Goal: Transaction & Acquisition: Purchase product/service

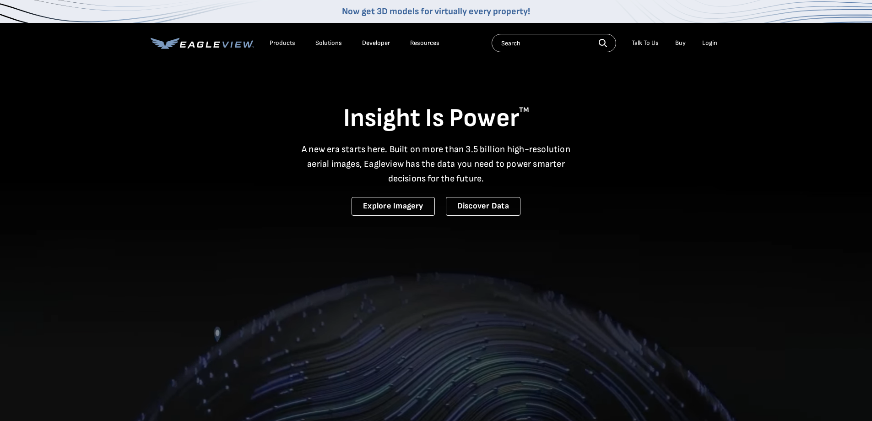
click at [711, 41] on div "Login" at bounding box center [709, 43] width 15 height 8
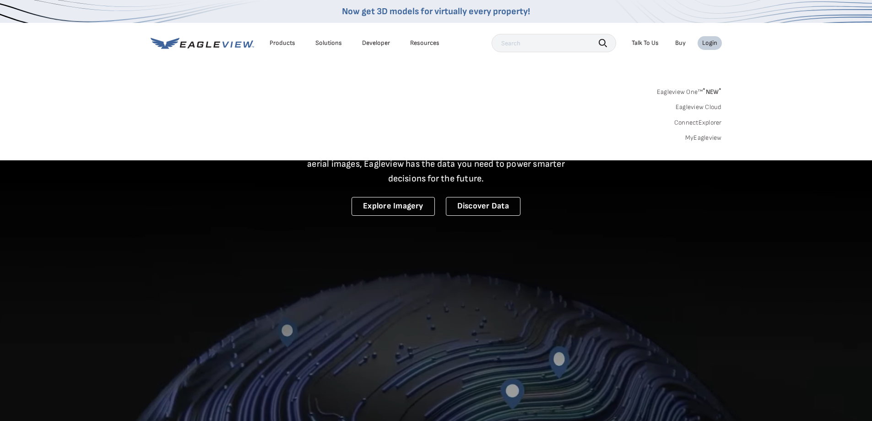
click at [687, 139] on link "MyEagleview" at bounding box center [703, 138] width 37 height 8
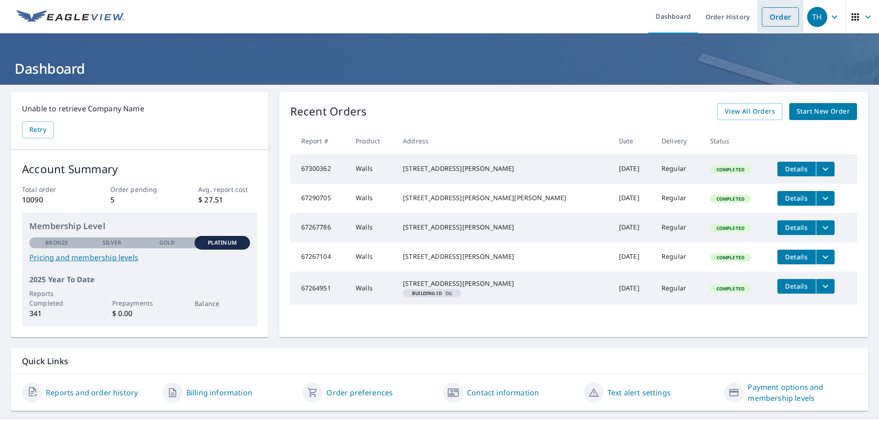
click at [776, 14] on link "Order" at bounding box center [780, 16] width 37 height 19
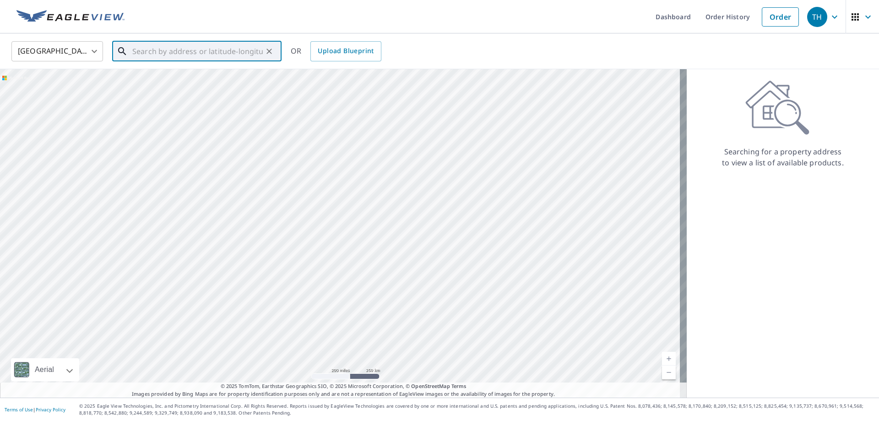
paste input "[STREET_ADDRESS][PERSON_NAME][PERSON_NAME]"
type input "[STREET_ADDRESS][PERSON_NAME][PERSON_NAME]"
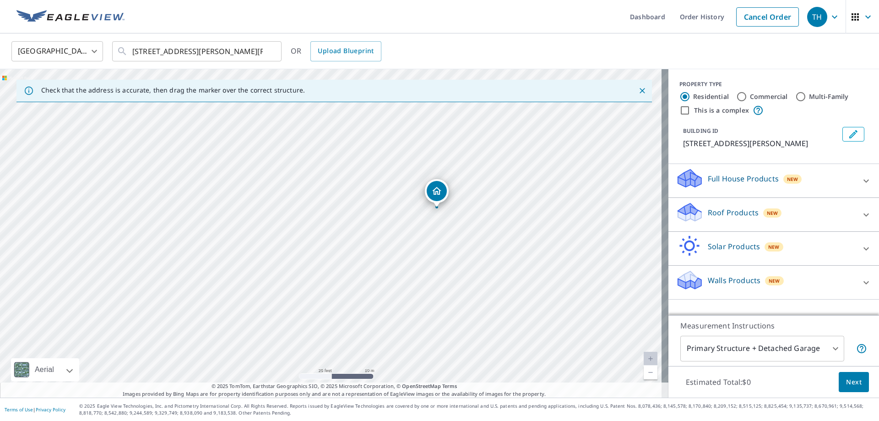
click at [720, 276] on p "Walls Products" at bounding box center [734, 280] width 53 height 11
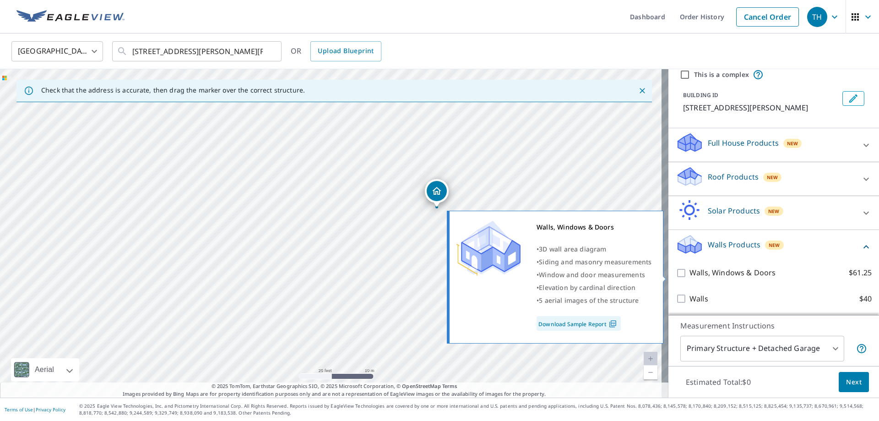
scroll to position [36, 0]
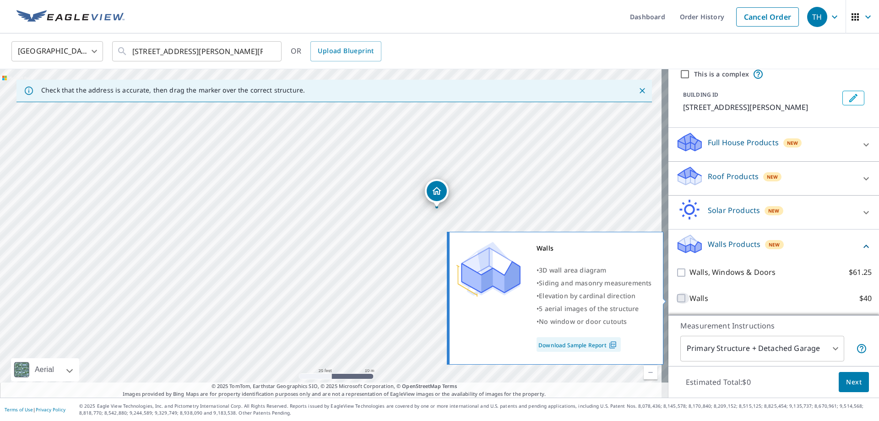
click at [676, 294] on input "Walls $40" at bounding box center [683, 297] width 14 height 11
checkbox input "true"
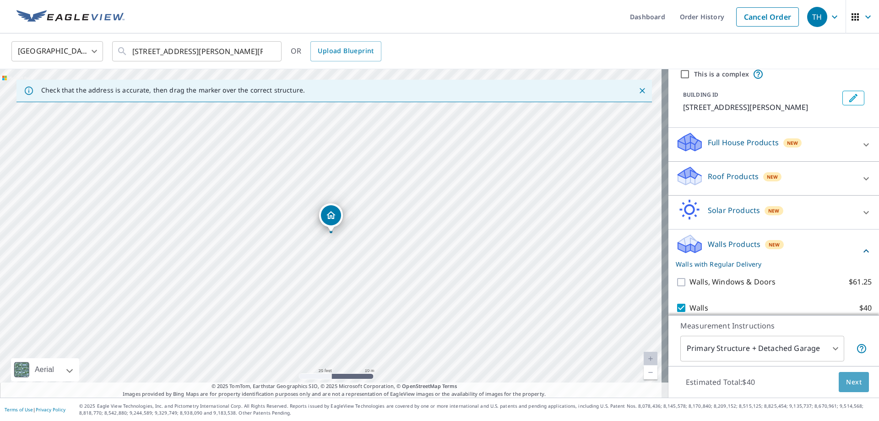
click at [861, 385] on button "Next" at bounding box center [854, 382] width 30 height 21
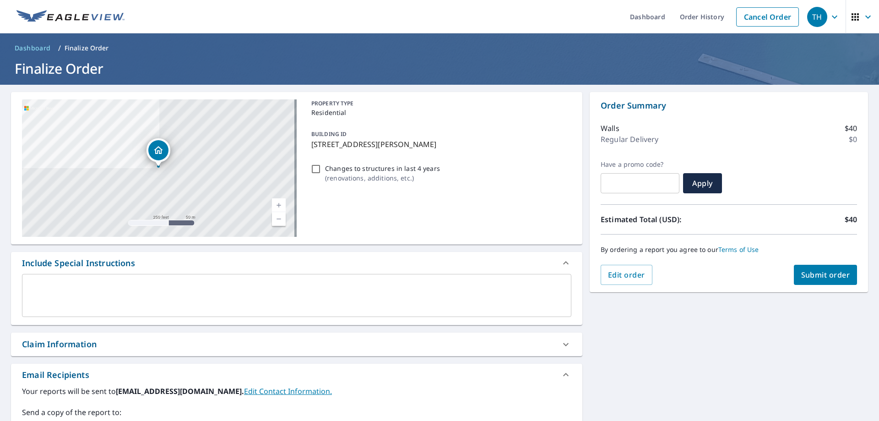
click at [834, 269] on button "Submit order" at bounding box center [826, 275] width 64 height 20
checkbox input "true"
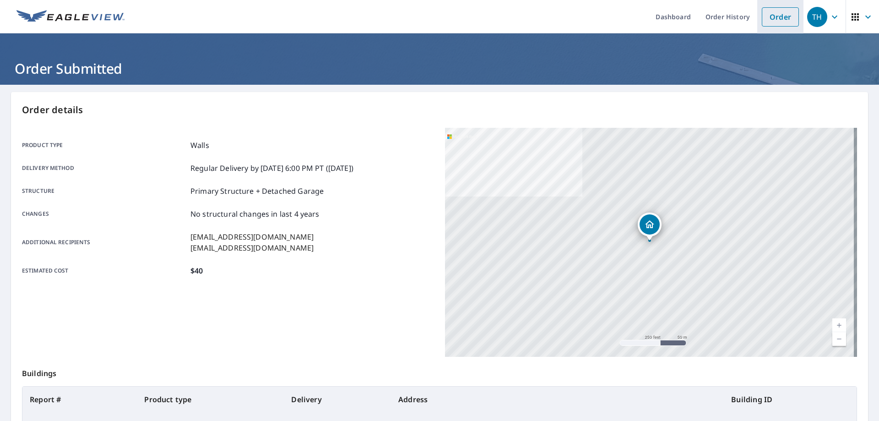
click at [771, 19] on link "Order" at bounding box center [780, 16] width 37 height 19
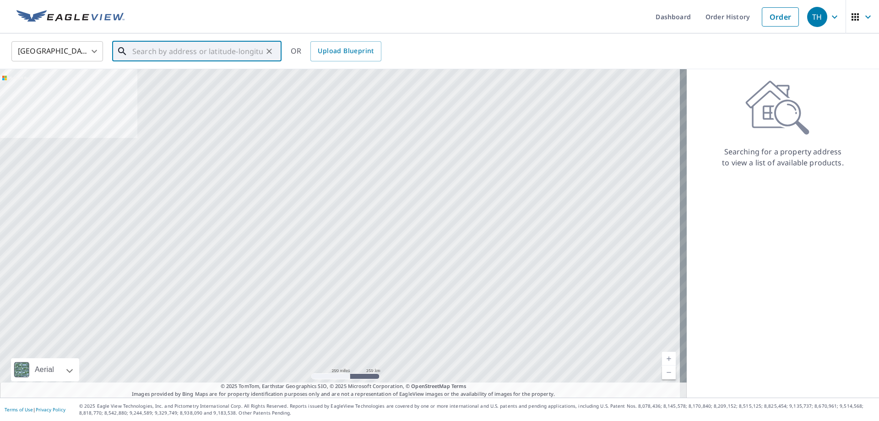
paste input "[STREET_ADDRESS]"
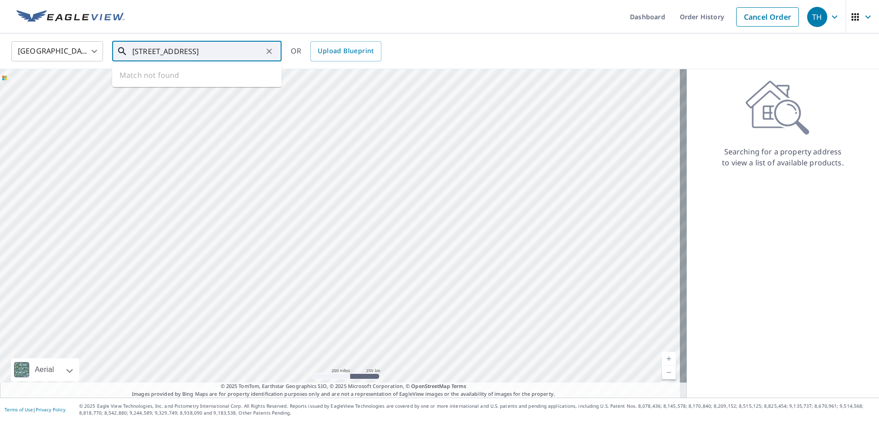
scroll to position [0, 22]
type input "[STREET_ADDRESS]"
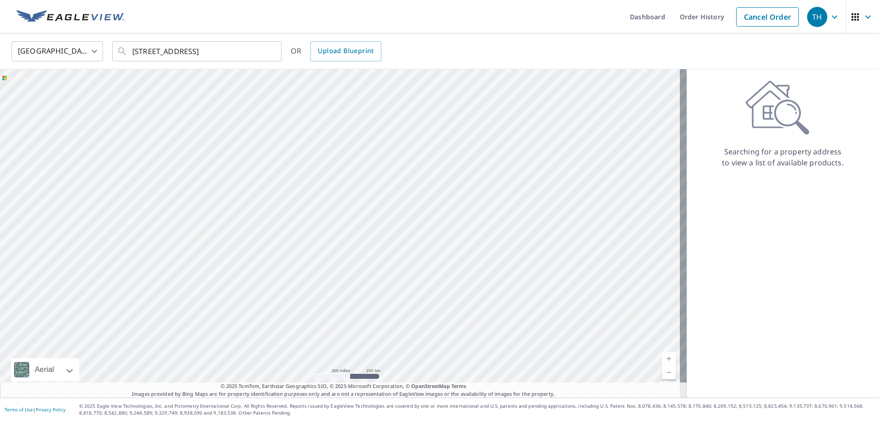
scroll to position [0, 0]
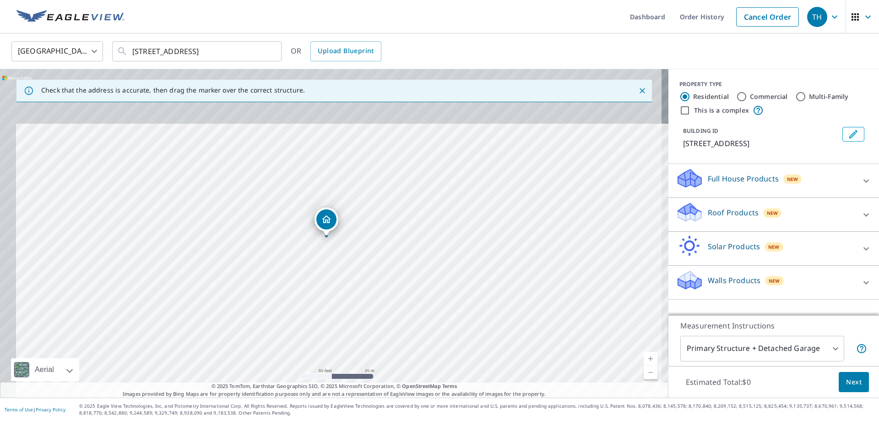
drag, startPoint x: 309, startPoint y: 189, endPoint x: 341, endPoint y: 280, distance: 95.5
click at [341, 280] on div "[STREET_ADDRESS]" at bounding box center [334, 233] width 668 height 328
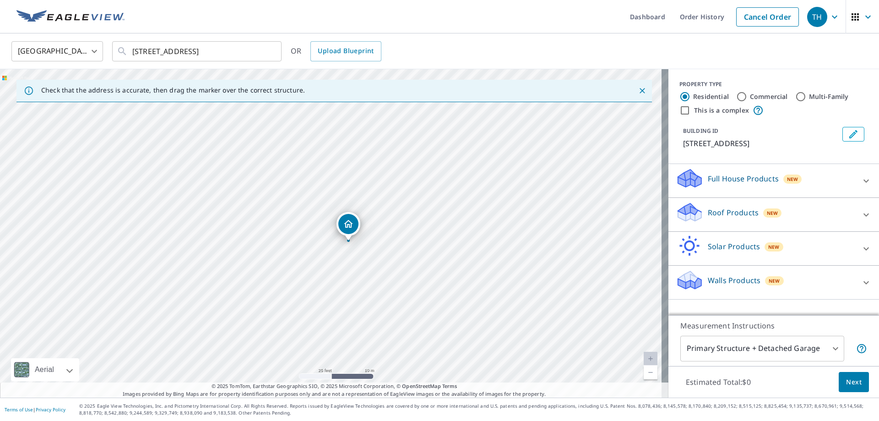
drag, startPoint x: 356, startPoint y: 257, endPoint x: 382, endPoint y: 253, distance: 25.9
click at [382, 253] on div "[STREET_ADDRESS]" at bounding box center [334, 233] width 668 height 328
click at [711, 282] on p "Walls Products" at bounding box center [734, 280] width 53 height 11
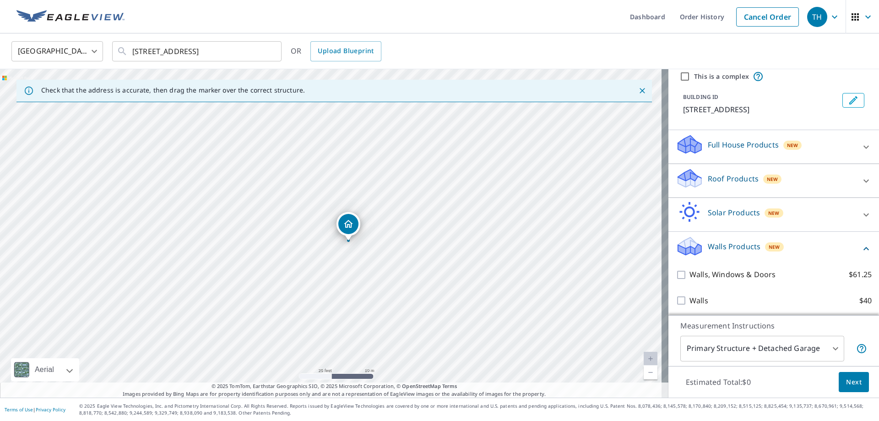
scroll to position [36, 0]
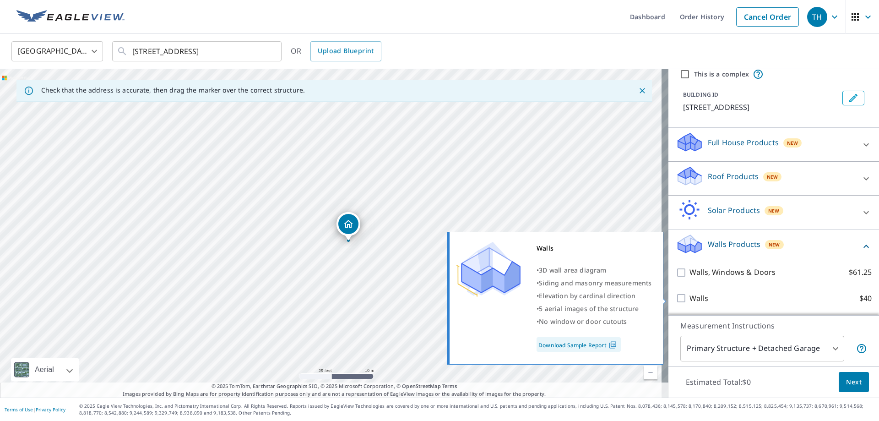
click at [678, 300] on input "Walls $40" at bounding box center [683, 297] width 14 height 11
checkbox input "true"
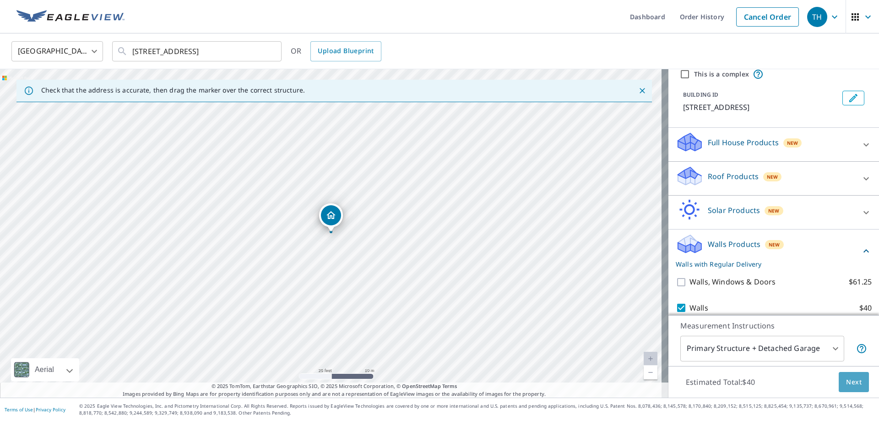
click at [846, 381] on span "Next" at bounding box center [854, 381] width 16 height 11
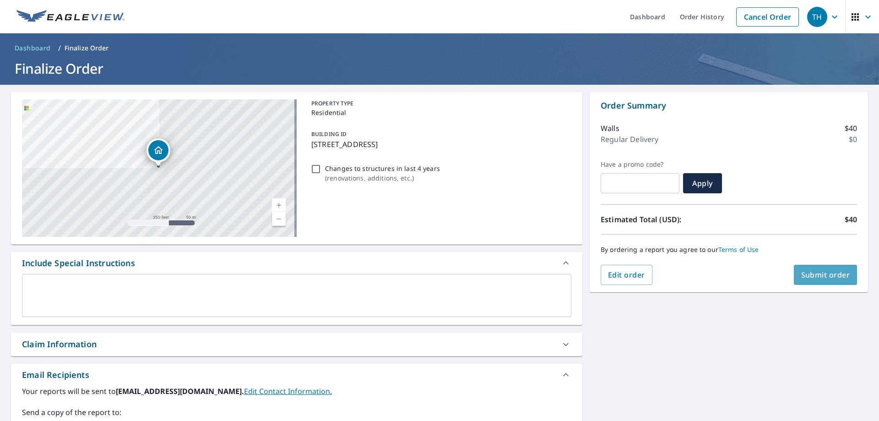
click at [801, 275] on span "Submit order" at bounding box center [825, 275] width 49 height 10
checkbox input "true"
